Goal: Check status: Check status

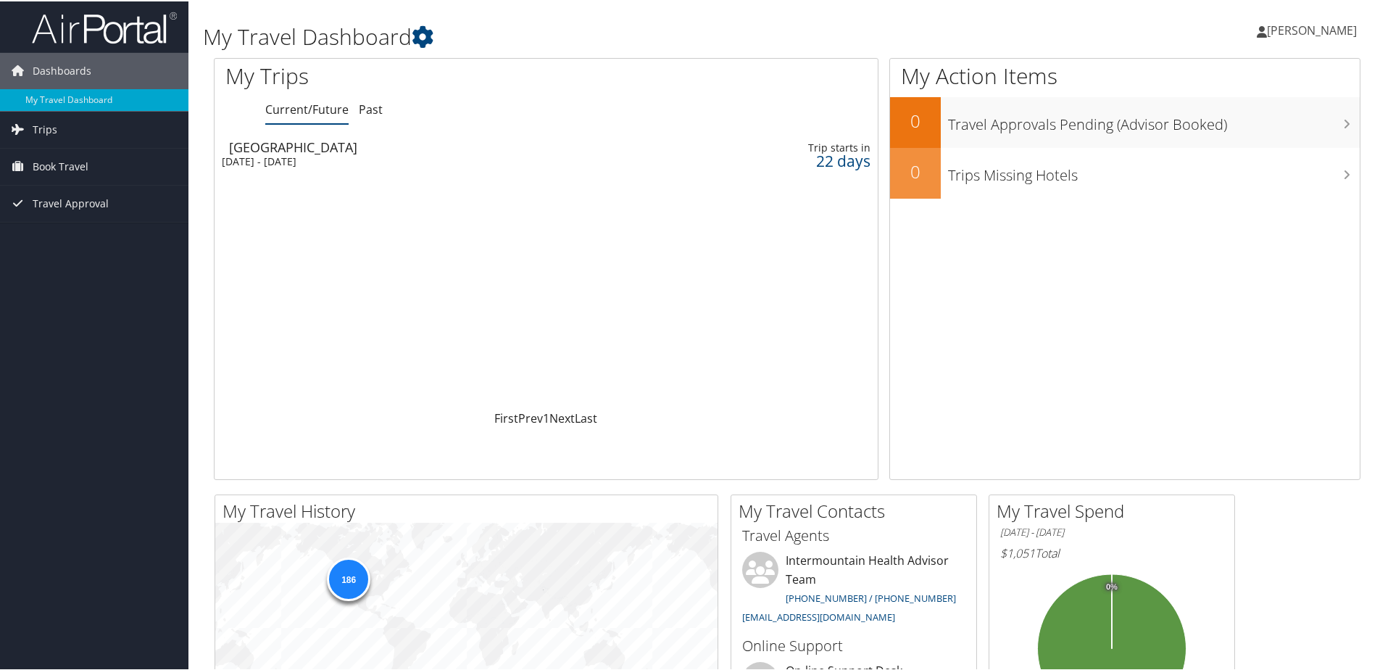
click at [841, 160] on div "22 days" at bounding box center [795, 159] width 150 height 13
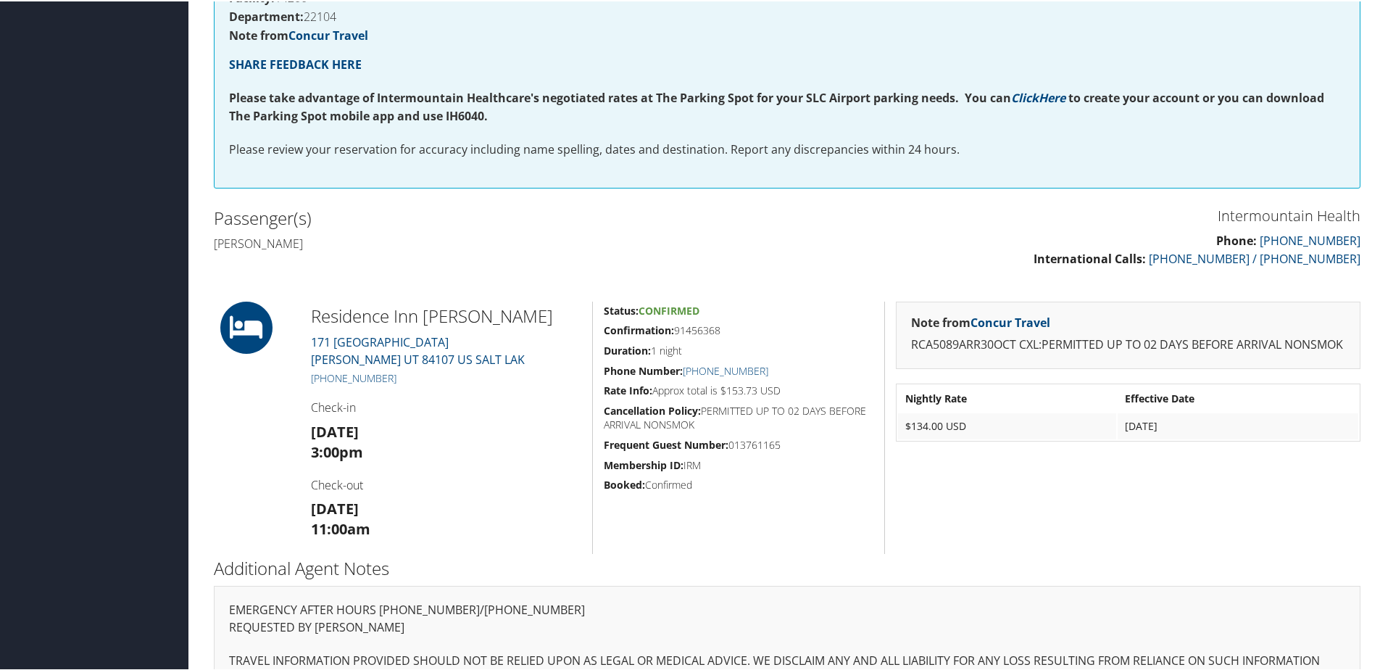
scroll to position [312, 0]
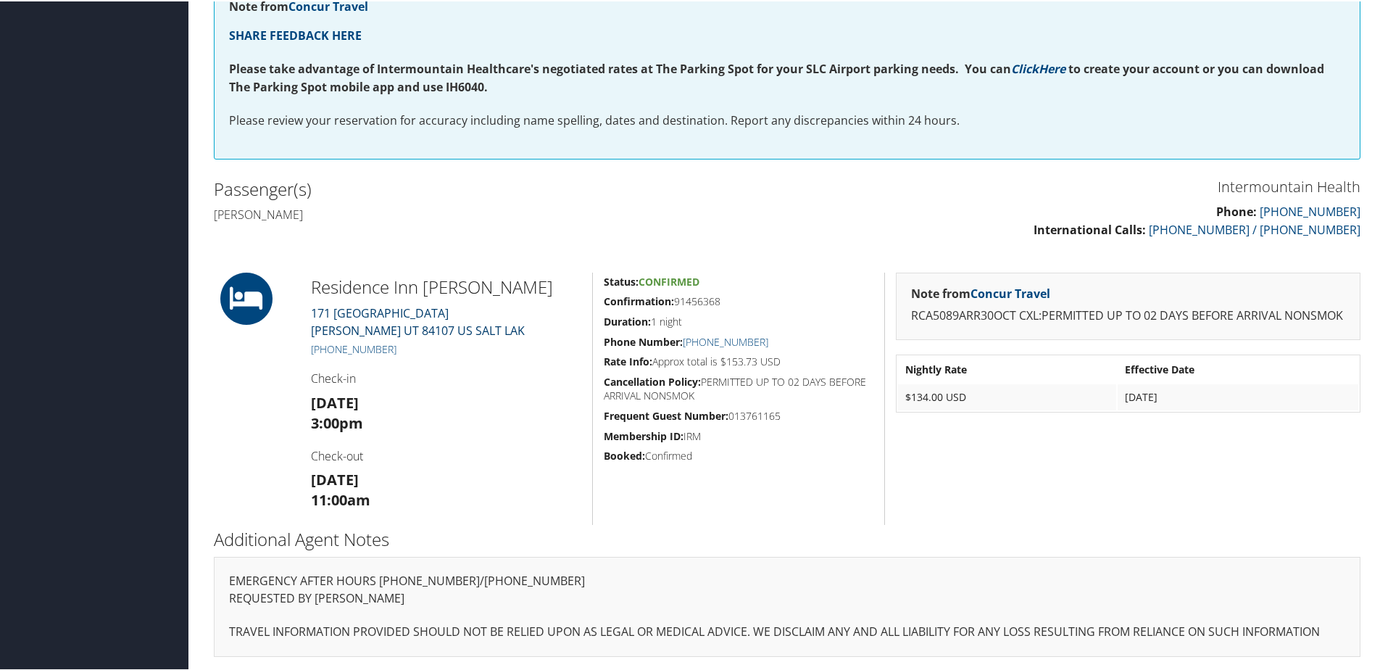
click at [366, 317] on link "171 EAST 5300 SOUTH MURRAY UT 84107 US SALT LAK" at bounding box center [418, 320] width 214 height 33
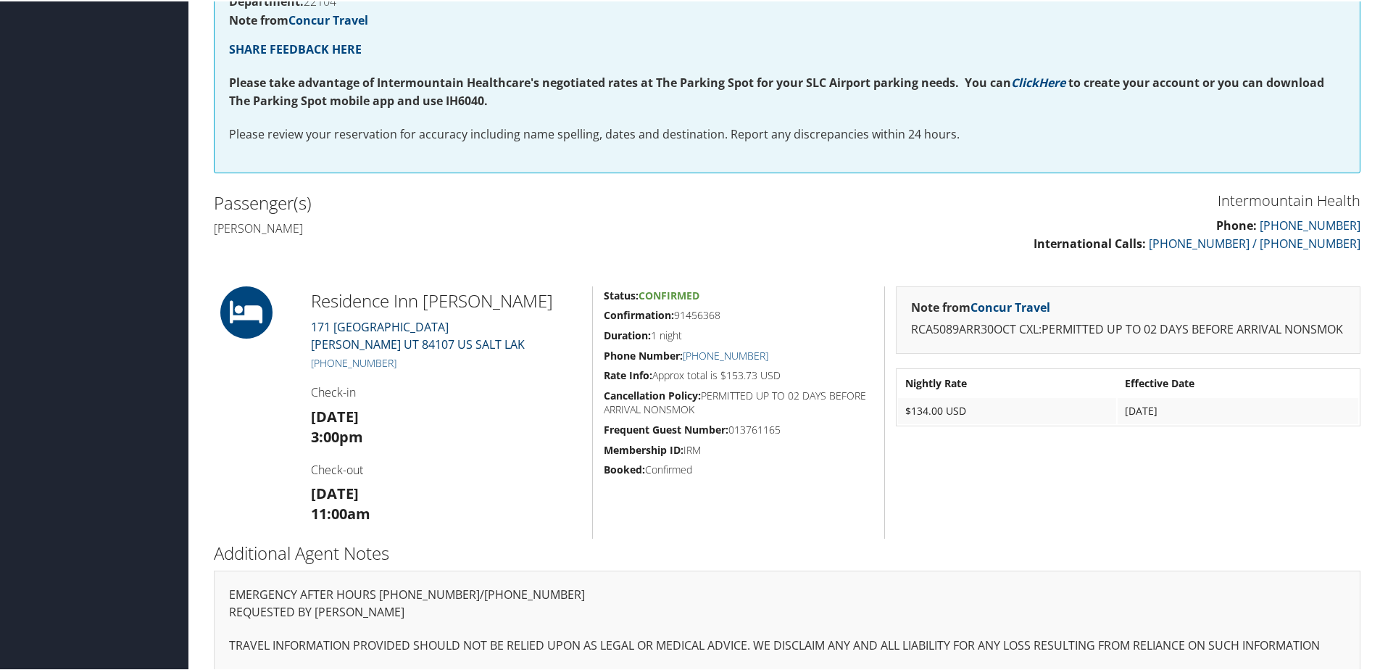
scroll to position [293, 0]
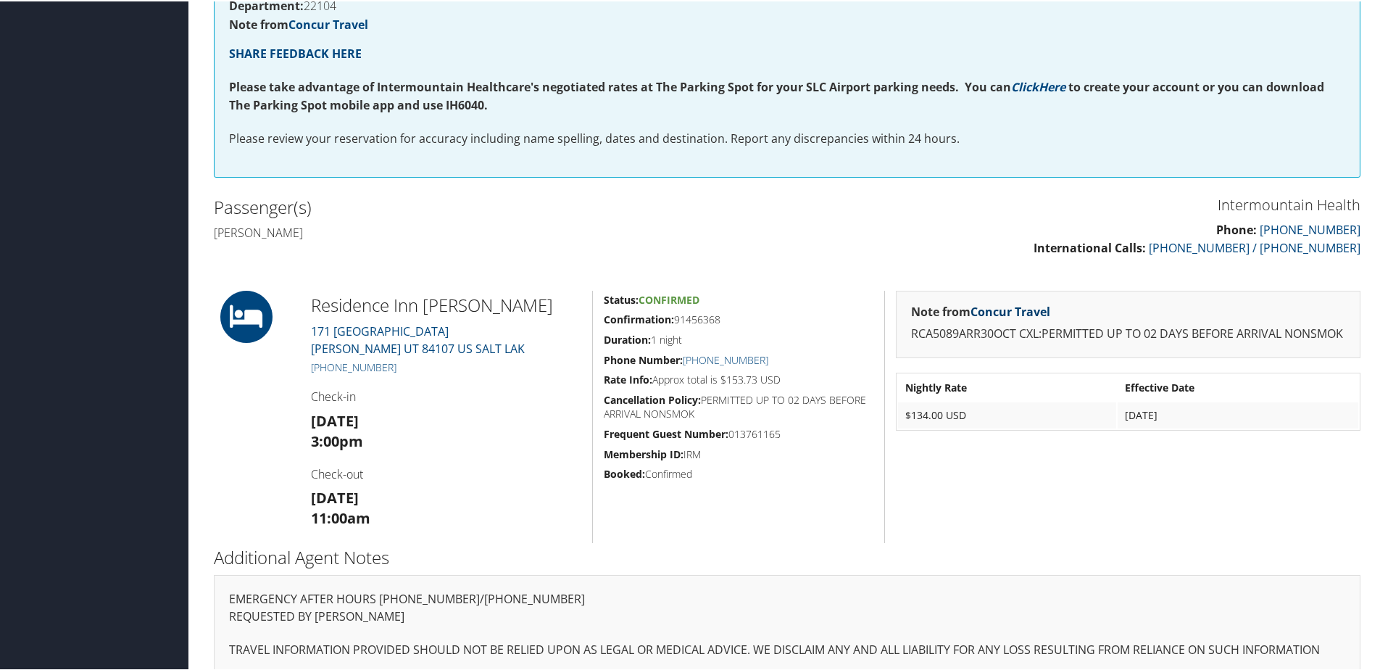
click at [994, 310] on link "Concur Travel" at bounding box center [1010, 310] width 80 height 16
click at [983, 245] on p "Phone: 888-297-8814 International Calls: 801-327-7675 / 801-327-7727" at bounding box center [1079, 238] width 562 height 37
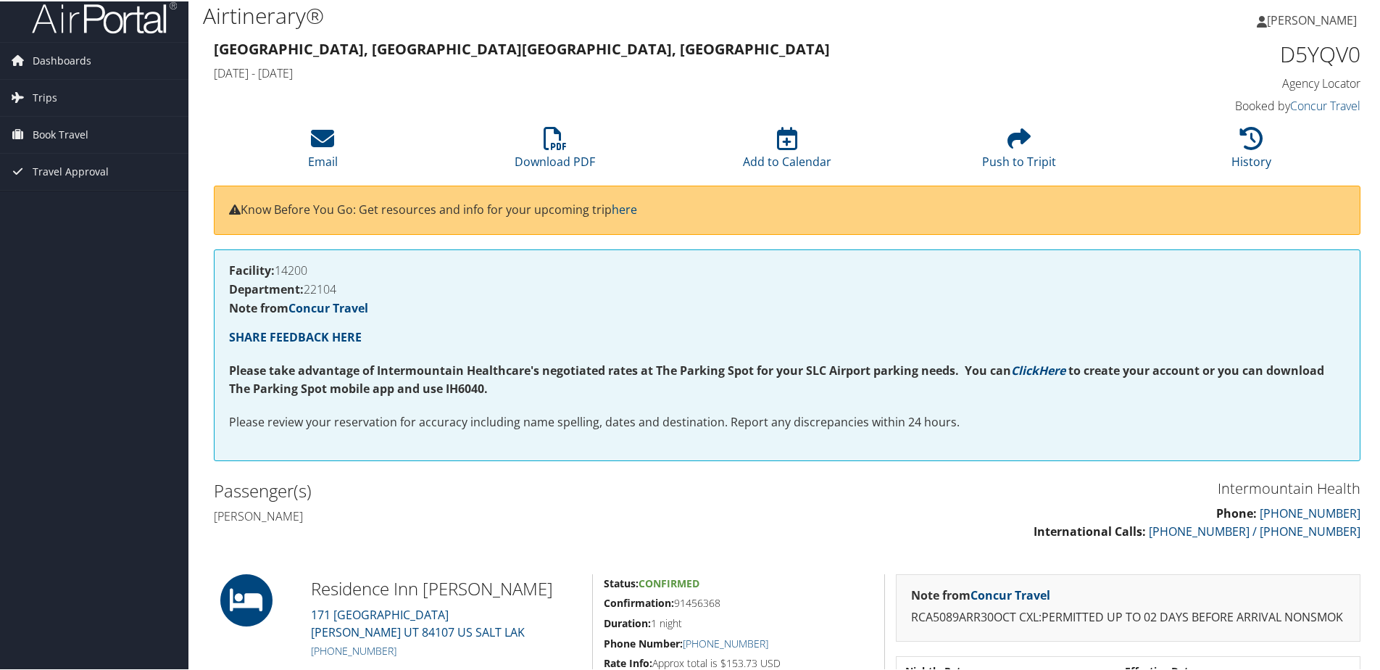
scroll to position [0, 0]
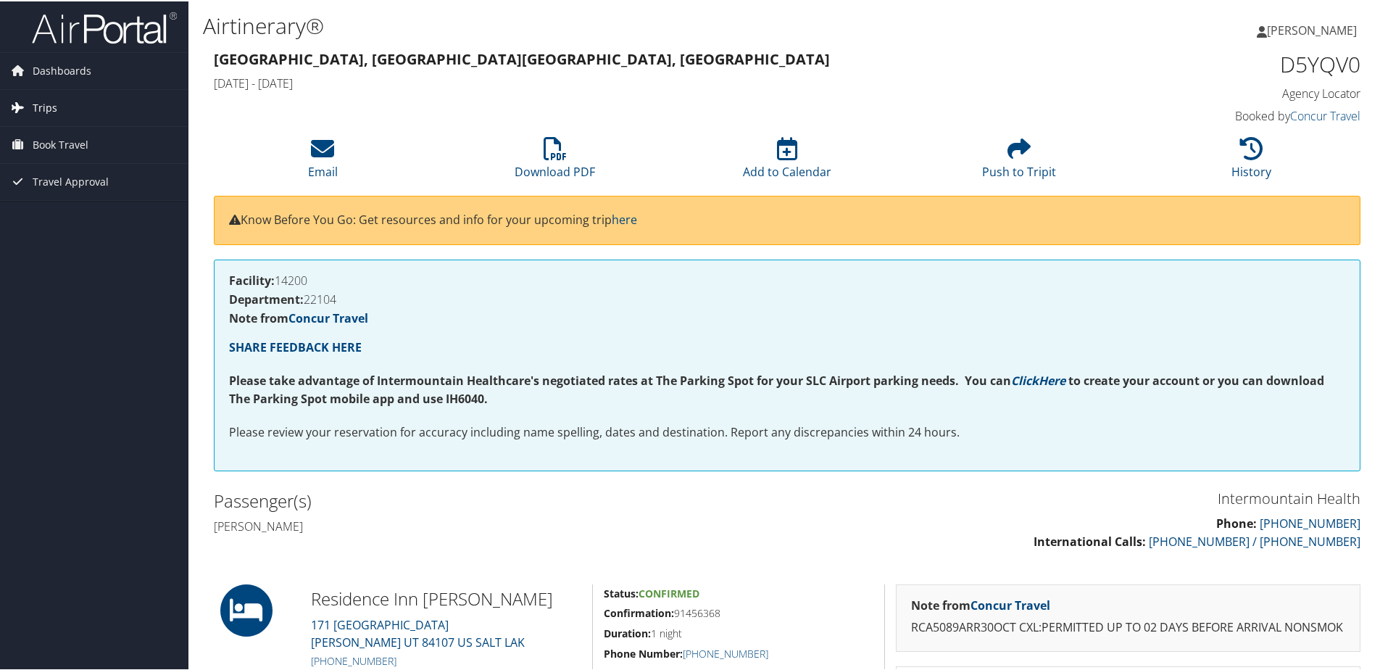
click at [36, 106] on span "Trips" at bounding box center [45, 106] width 25 height 36
click at [1311, 91] on h4 "Agency Locator" at bounding box center [1225, 92] width 270 height 16
